Goal: Task Accomplishment & Management: Complete application form

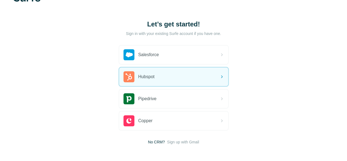
scroll to position [27, 0]
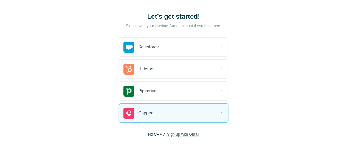
click at [167, 132] on span "Sign up with Gmail" at bounding box center [183, 133] width 32 height 5
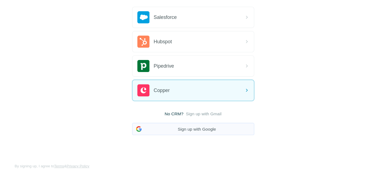
scroll to position [41, 0]
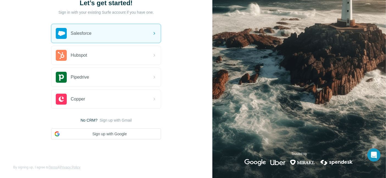
drag, startPoint x: 113, startPoint y: 121, endPoint x: 187, endPoint y: 120, distance: 73.8
click at [189, 120] on div "Let’s get started! Sign in with your existing Surfe account if you have one. Sa…" at bounding box center [106, 69] width 212 height 220
click at [119, 119] on span "Sign up with Gmail" at bounding box center [116, 120] width 32 height 5
click at [113, 133] on button "Sign up with Google" at bounding box center [106, 134] width 110 height 11
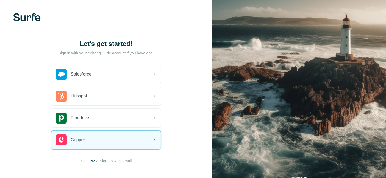
click at [187, 140] on div "Let’s get started! Sign in with your existing Surfe account if you have one. Sa…" at bounding box center [106, 102] width 212 height 204
